Goal: Download file/media

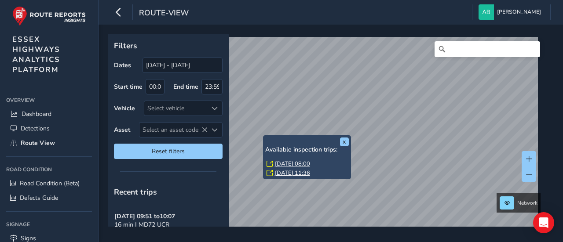
click at [285, 164] on link "[DATE] 08:00" at bounding box center [292, 164] width 35 height 8
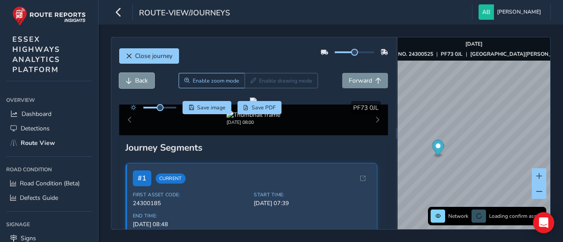
click at [142, 83] on span "Back" at bounding box center [141, 81] width 13 height 8
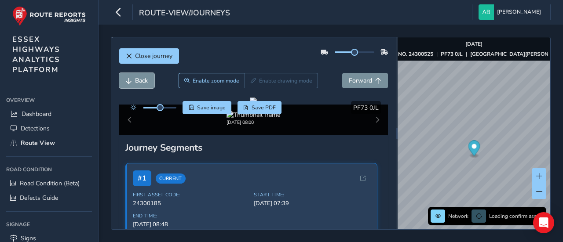
click at [142, 83] on span "Back" at bounding box center [141, 81] width 13 height 8
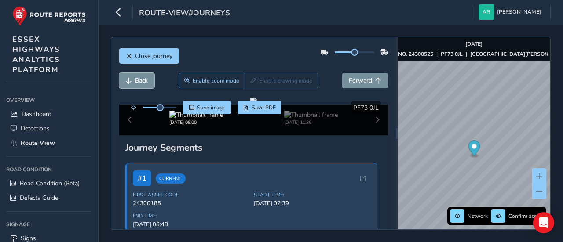
click at [142, 83] on span "Back" at bounding box center [141, 81] width 13 height 8
click at [353, 82] on span "Forward" at bounding box center [360, 81] width 23 height 8
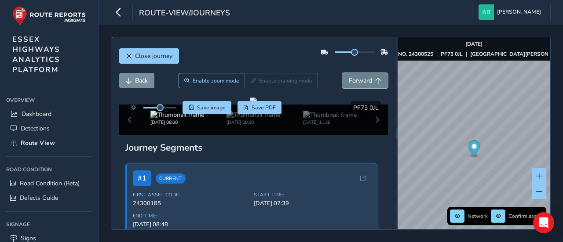
click at [353, 82] on span "Forward" at bounding box center [360, 81] width 23 height 8
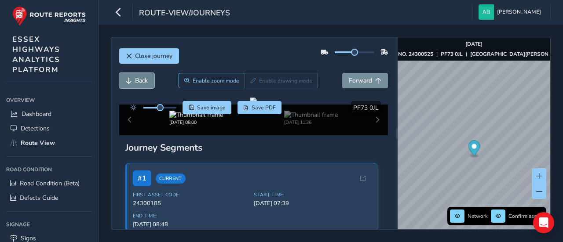
click at [138, 77] on span "Back" at bounding box center [141, 81] width 13 height 8
click at [358, 79] on span "Forward" at bounding box center [360, 81] width 23 height 8
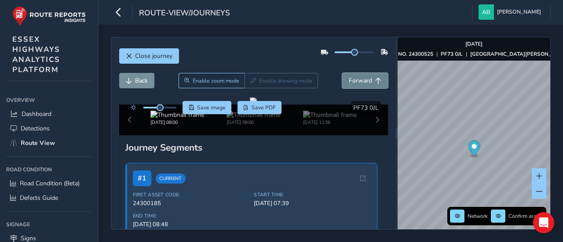
click at [358, 79] on span "Forward" at bounding box center [360, 81] width 23 height 8
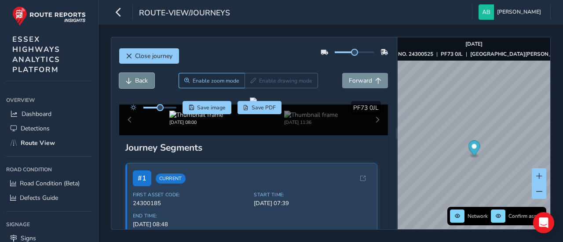
click at [135, 80] on span "Back" at bounding box center [141, 81] width 13 height 8
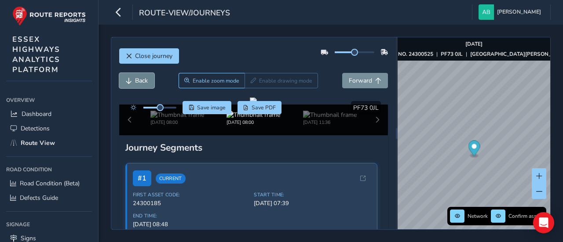
click at [135, 80] on span "Back" at bounding box center [141, 81] width 13 height 8
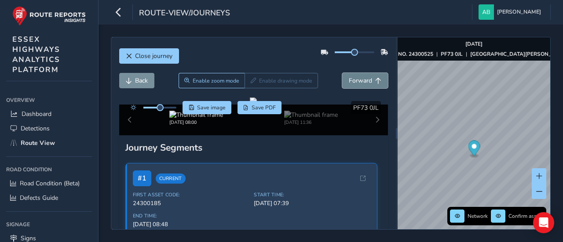
click at [360, 80] on span "Forward" at bounding box center [360, 81] width 23 height 8
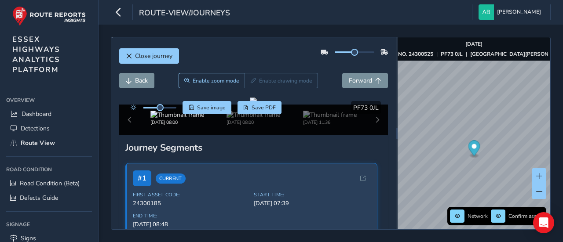
click at [358, 88] on div "Back Enable zoom mode Enable drawing mode Forward" at bounding box center [253, 85] width 269 height 25
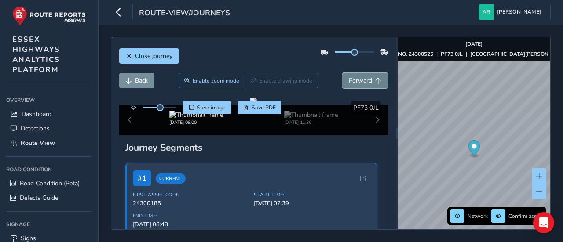
click at [356, 78] on span "Forward" at bounding box center [360, 81] width 23 height 8
click at [145, 80] on span "Back" at bounding box center [141, 81] width 13 height 8
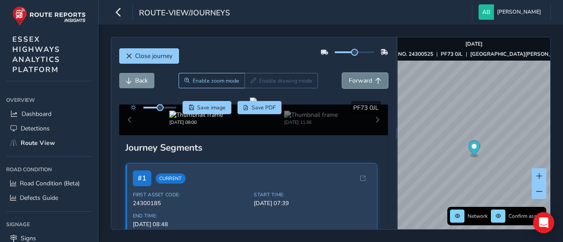
click at [355, 80] on span "Forward" at bounding box center [360, 81] width 23 height 8
click at [144, 80] on span "Back" at bounding box center [141, 81] width 13 height 8
click at [207, 106] on span "Save image" at bounding box center [211, 107] width 29 height 7
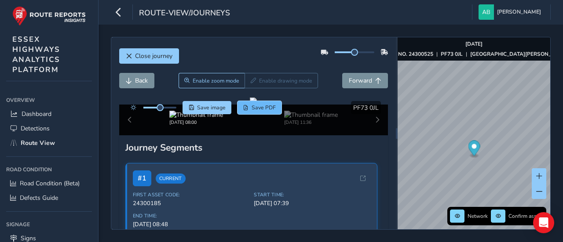
click at [265, 105] on span "Save PDF" at bounding box center [264, 107] width 24 height 7
